Goal: Information Seeking & Learning: Learn about a topic

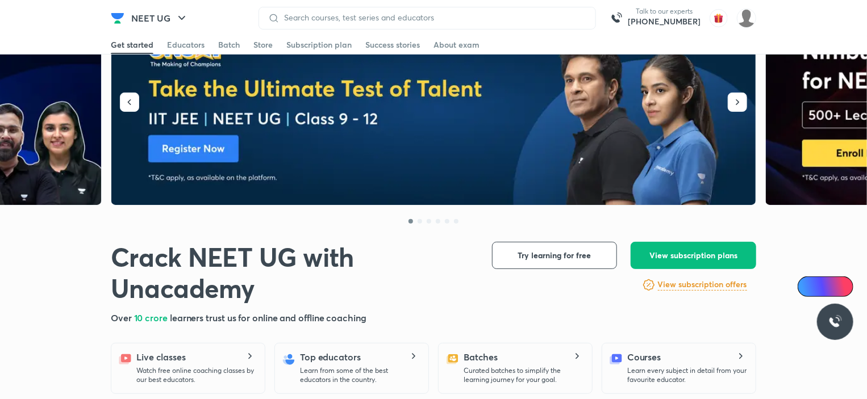
scroll to position [170, 0]
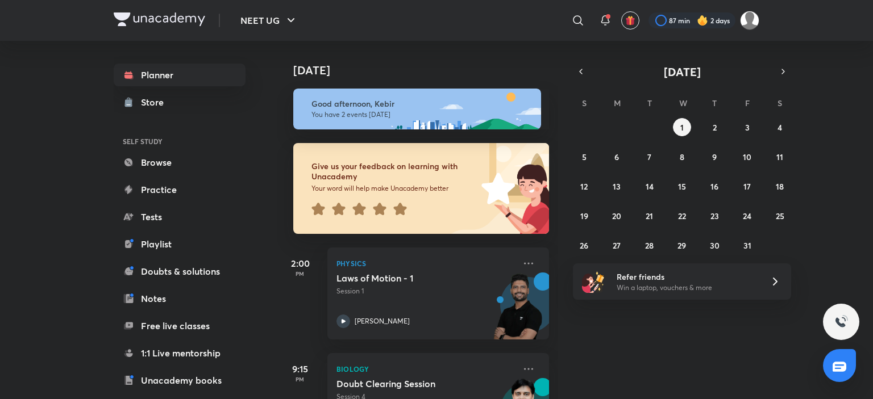
click at [398, 211] on icon at bounding box center [399, 209] width 13 height 12
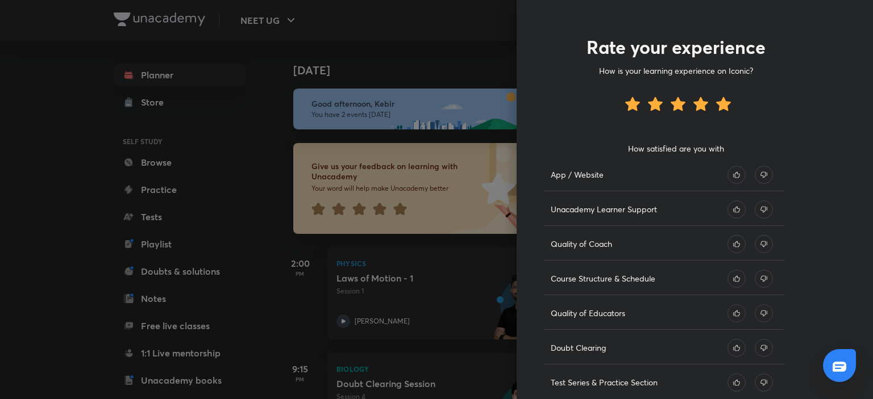
scroll to position [57, 0]
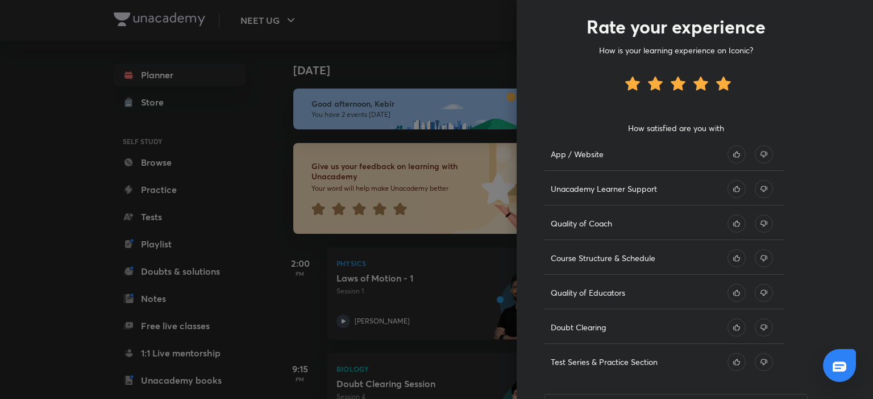
click at [484, 68] on div at bounding box center [436, 199] width 873 height 399
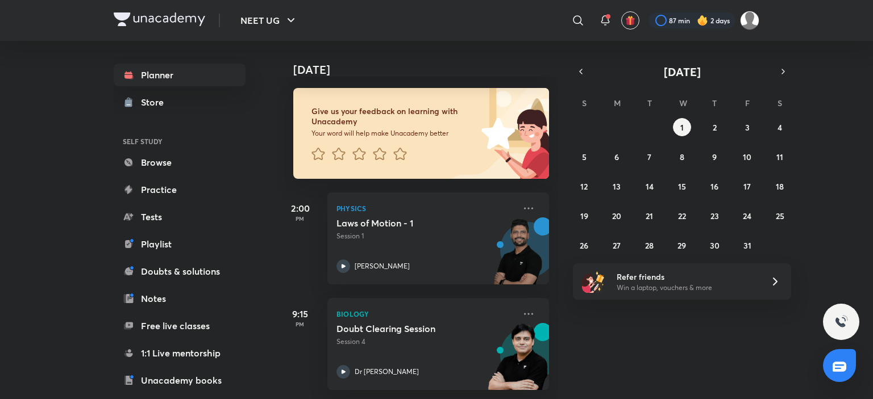
scroll to position [64, 0]
click at [523, 307] on icon at bounding box center [529, 314] width 14 height 14
click at [584, 64] on button "button" at bounding box center [581, 72] width 16 height 16
click at [651, 244] on abbr "30" at bounding box center [649, 245] width 10 height 11
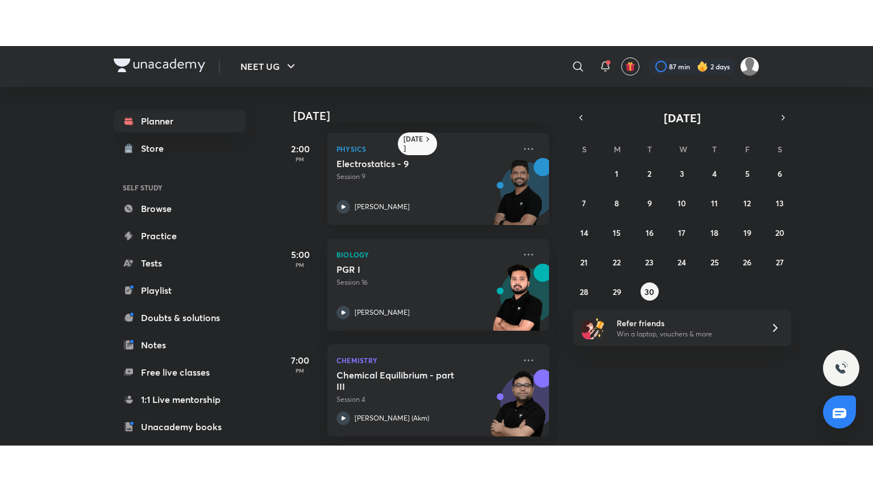
scroll to position [118, 0]
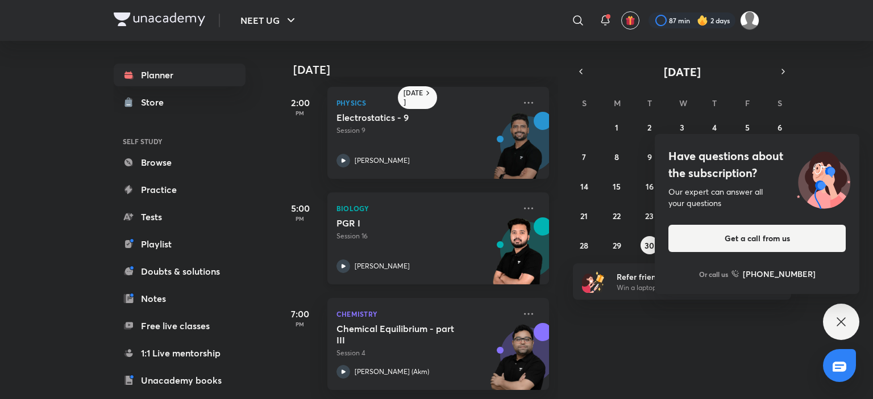
click at [364, 261] on p "[PERSON_NAME]" at bounding box center [382, 266] width 55 height 10
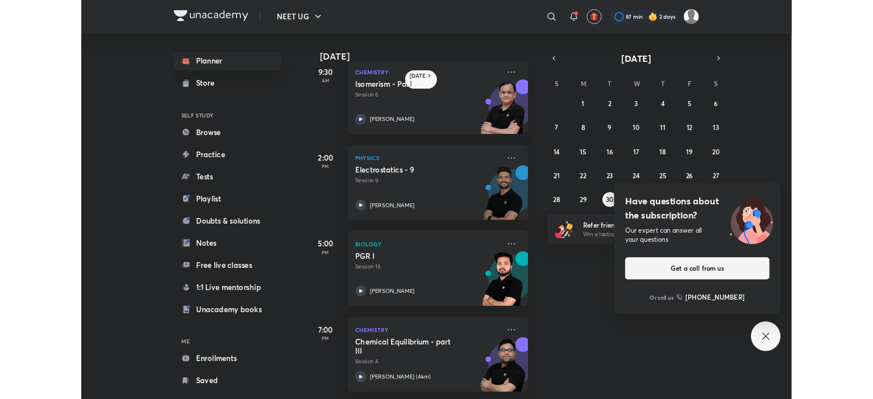
scroll to position [27, 0]
